Goal: Information Seeking & Learning: Learn about a topic

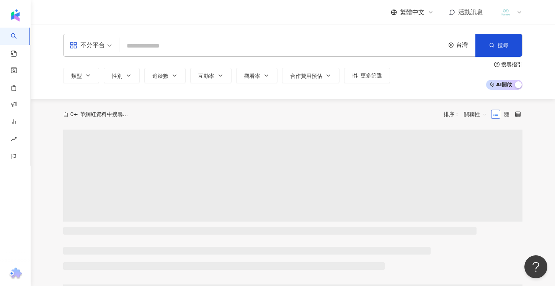
click at [144, 44] on input "search" at bounding box center [282, 46] width 319 height 15
type input "***"
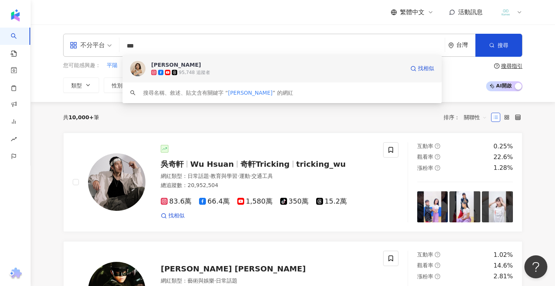
click at [188, 71] on div "95,748 追蹤者" at bounding box center [194, 72] width 31 height 7
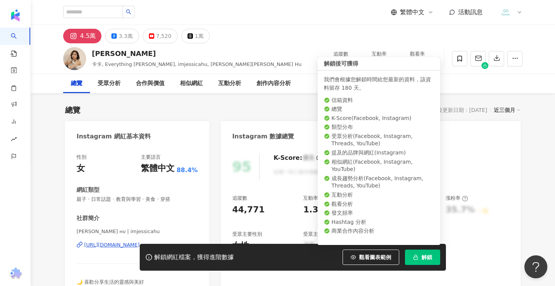
click at [433, 260] on button "解鎖" at bounding box center [422, 256] width 35 height 15
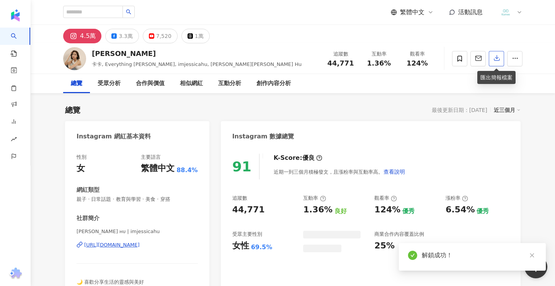
click at [496, 60] on icon "button" at bounding box center [497, 57] width 7 height 7
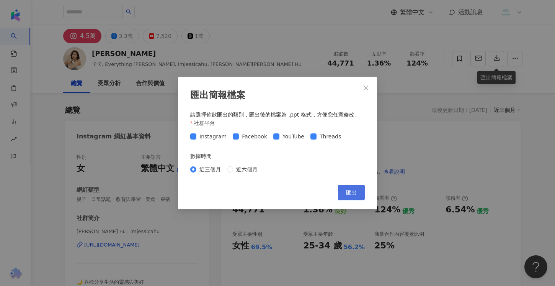
click at [348, 194] on span "匯出" at bounding box center [351, 192] width 11 height 6
